Goal: Task Accomplishment & Management: Manage account settings

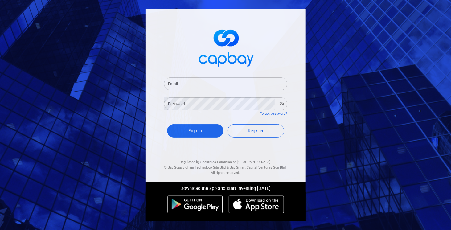
click at [215, 85] on input "Email" at bounding box center [225, 83] width 123 height 13
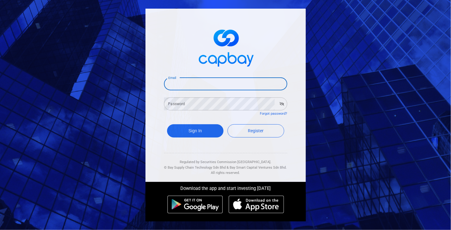
type input "[EMAIL_ADDRESS][DOMAIN_NAME]"
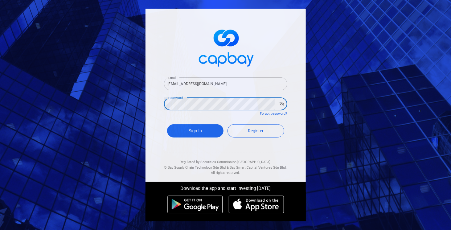
click at [167, 124] on button "Sign In" at bounding box center [195, 130] width 57 height 13
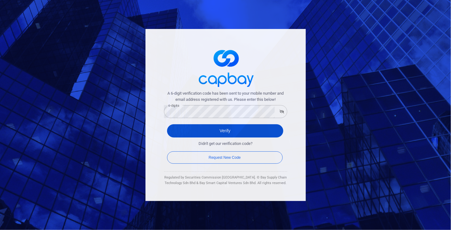
click at [230, 128] on button "Verify" at bounding box center [225, 130] width 116 height 13
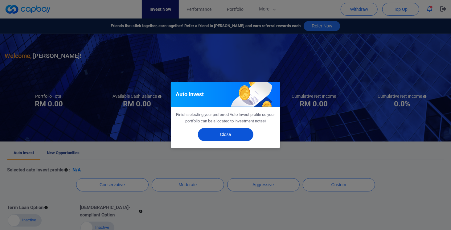
click at [237, 134] on button "Close" at bounding box center [225, 134] width 55 height 13
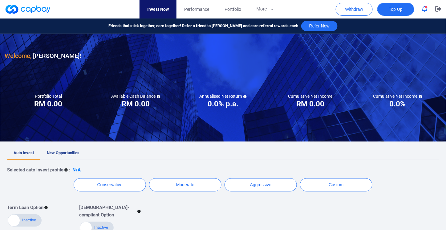
click at [386, 9] on button "Top Up" at bounding box center [396, 9] width 37 height 13
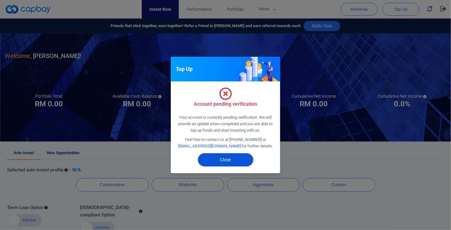
click at [231, 158] on button "Close" at bounding box center [225, 159] width 55 height 13
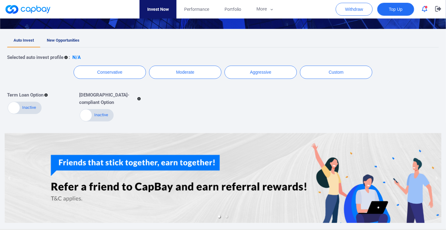
scroll to position [131, 0]
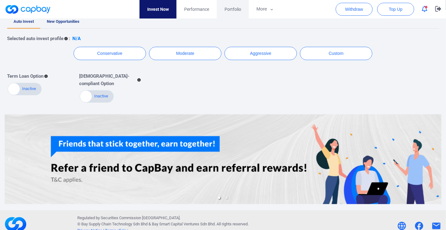
click at [243, 11] on link "Portfolio" at bounding box center [233, 9] width 32 height 18
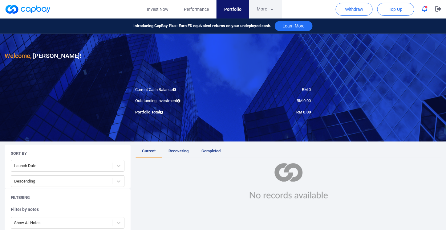
click at [259, 11] on button "More" at bounding box center [265, 9] width 33 height 18
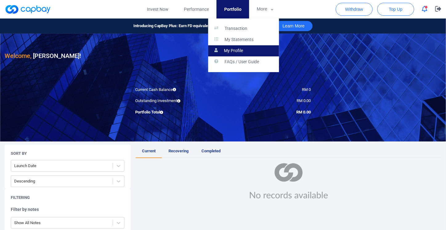
click at [249, 50] on link "My Profile" at bounding box center [243, 50] width 71 height 11
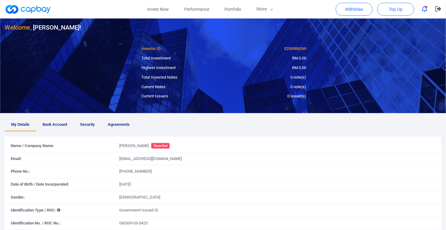
scroll to position [90, 0]
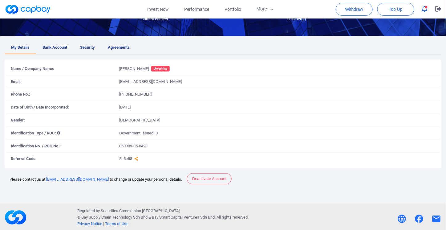
click at [170, 68] on span "Unverified" at bounding box center [160, 69] width 18 height 6
click at [66, 46] on span "Bank Account" at bounding box center [55, 47] width 25 height 6
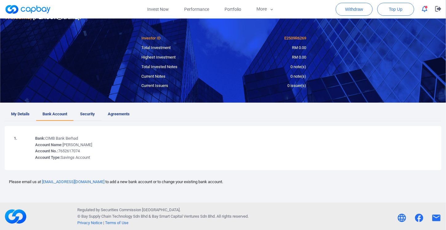
click at [92, 114] on span "Security" at bounding box center [87, 114] width 15 height 6
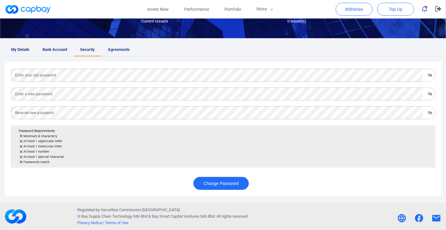
click at [113, 48] on span "Agreements" at bounding box center [119, 50] width 22 height 6
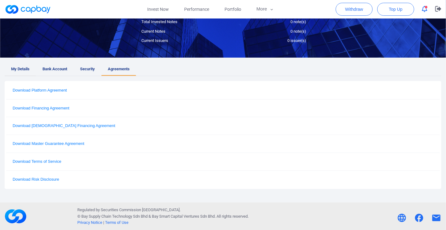
click at [21, 70] on span "My Details" at bounding box center [20, 69] width 18 height 6
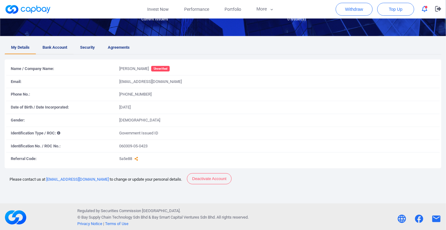
click at [67, 48] on span "Bank Account" at bounding box center [55, 47] width 25 height 6
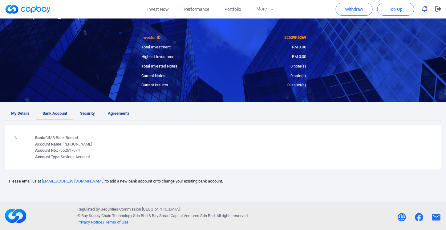
scroll to position [24, 0]
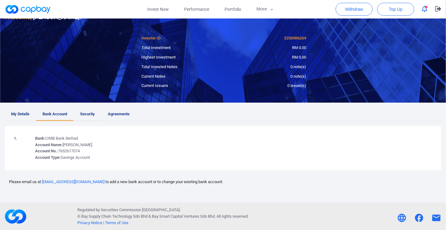
click at [83, 114] on span "Security" at bounding box center [87, 114] width 15 height 6
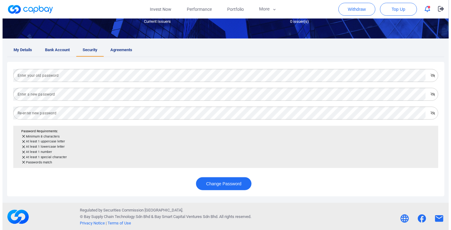
scroll to position [0, 0]
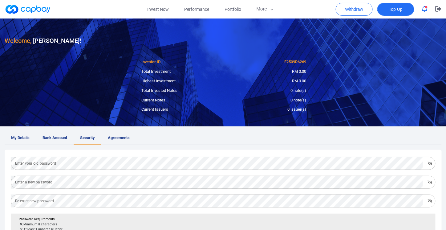
click at [394, 8] on span "Top Up" at bounding box center [396, 9] width 14 height 6
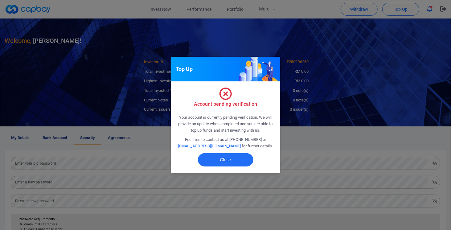
click at [449, 8] on div "Top Up Account pending verification Your account is currently pending verificat…" at bounding box center [225, 115] width 451 height 230
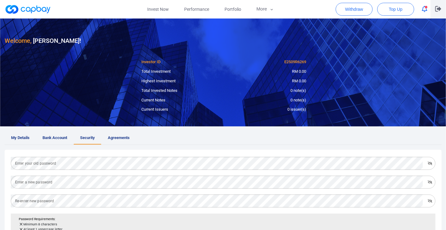
click at [438, 10] on icon "button" at bounding box center [439, 9] width 6 height 6
